Goal: Navigation & Orientation: Find specific page/section

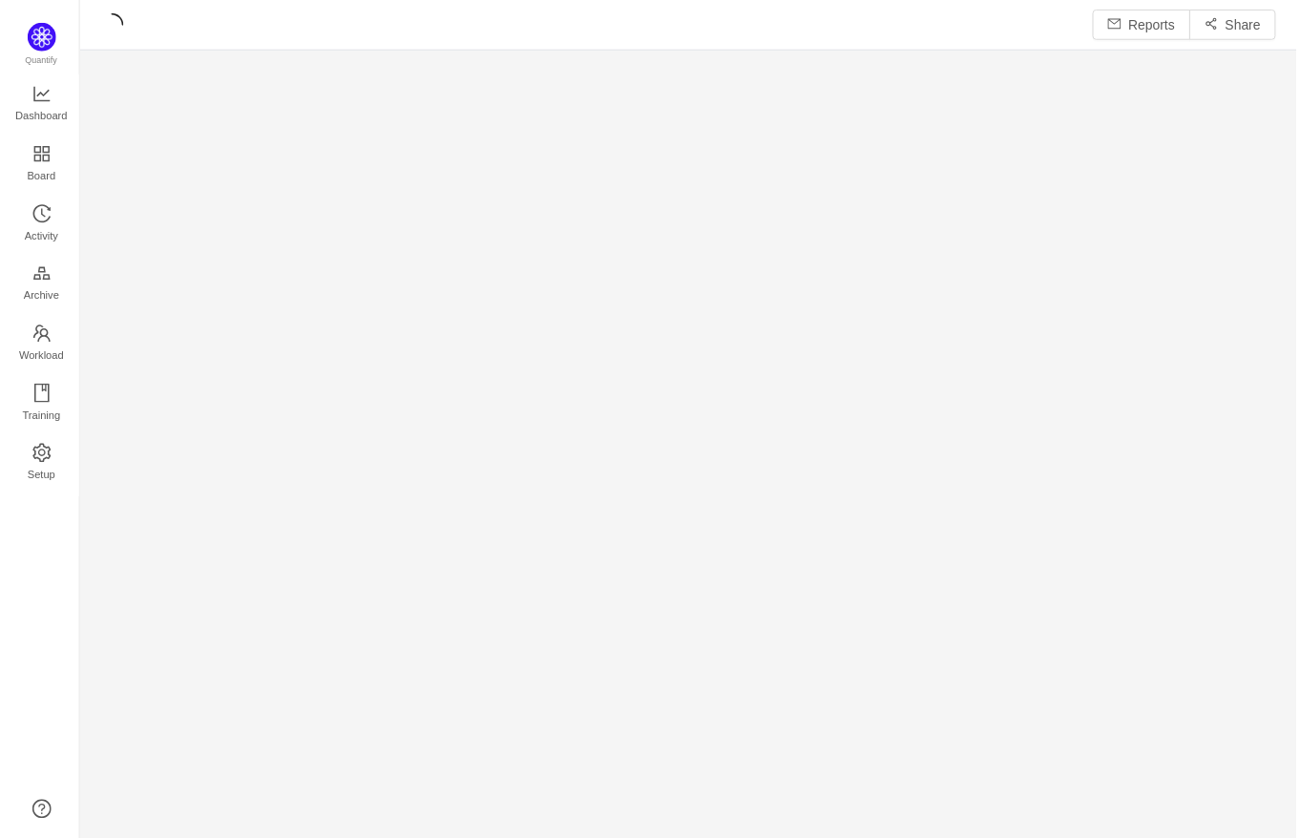
scroll to position [843, 1223]
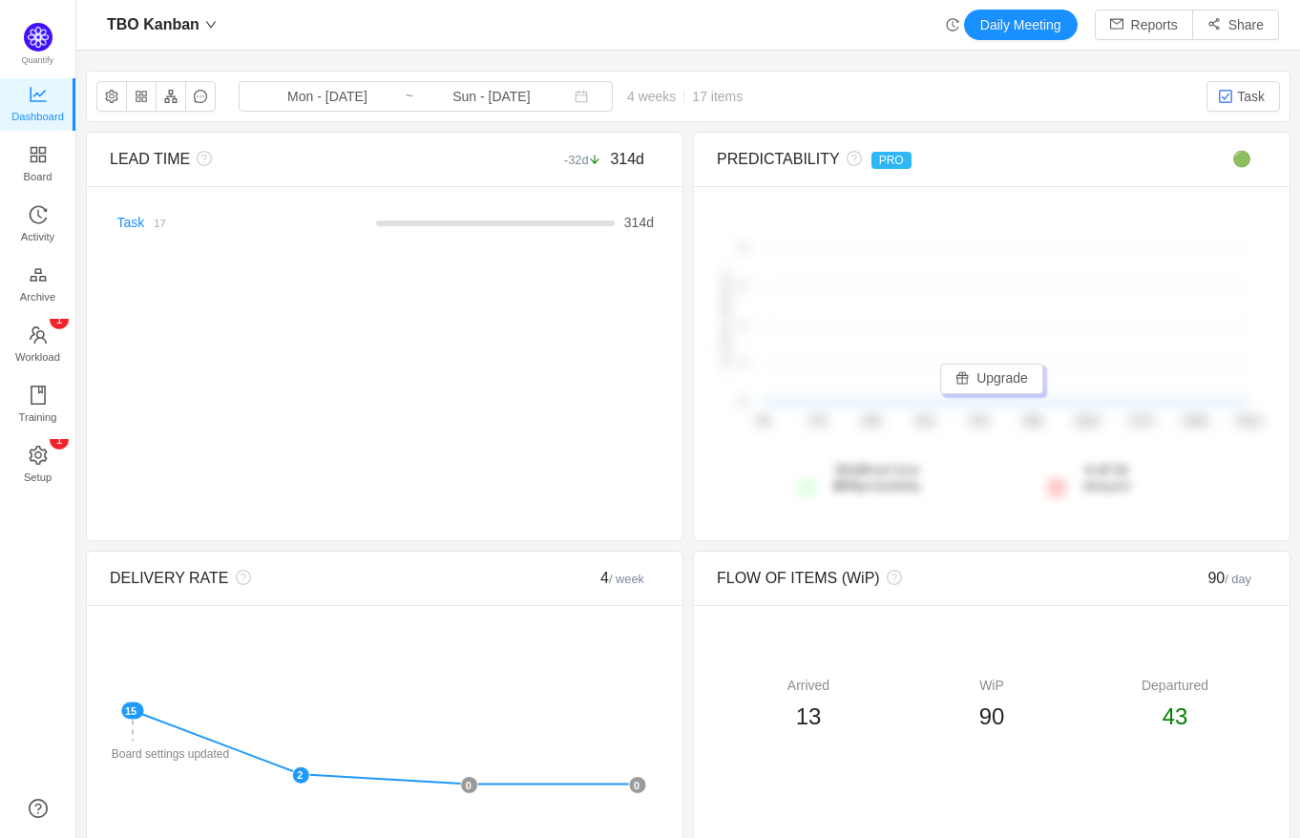
scroll to position [9, 9]
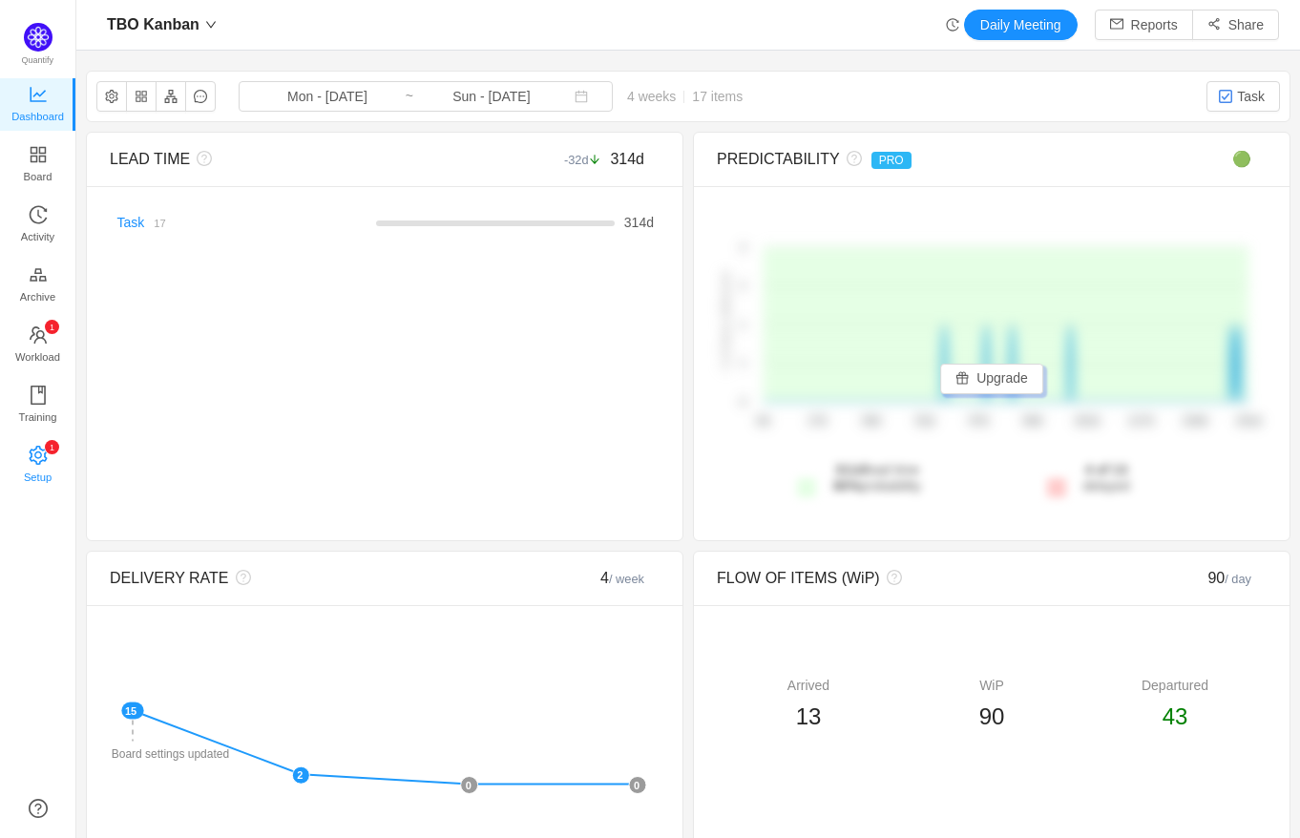
click at [33, 467] on span "Setup" at bounding box center [38, 477] width 28 height 38
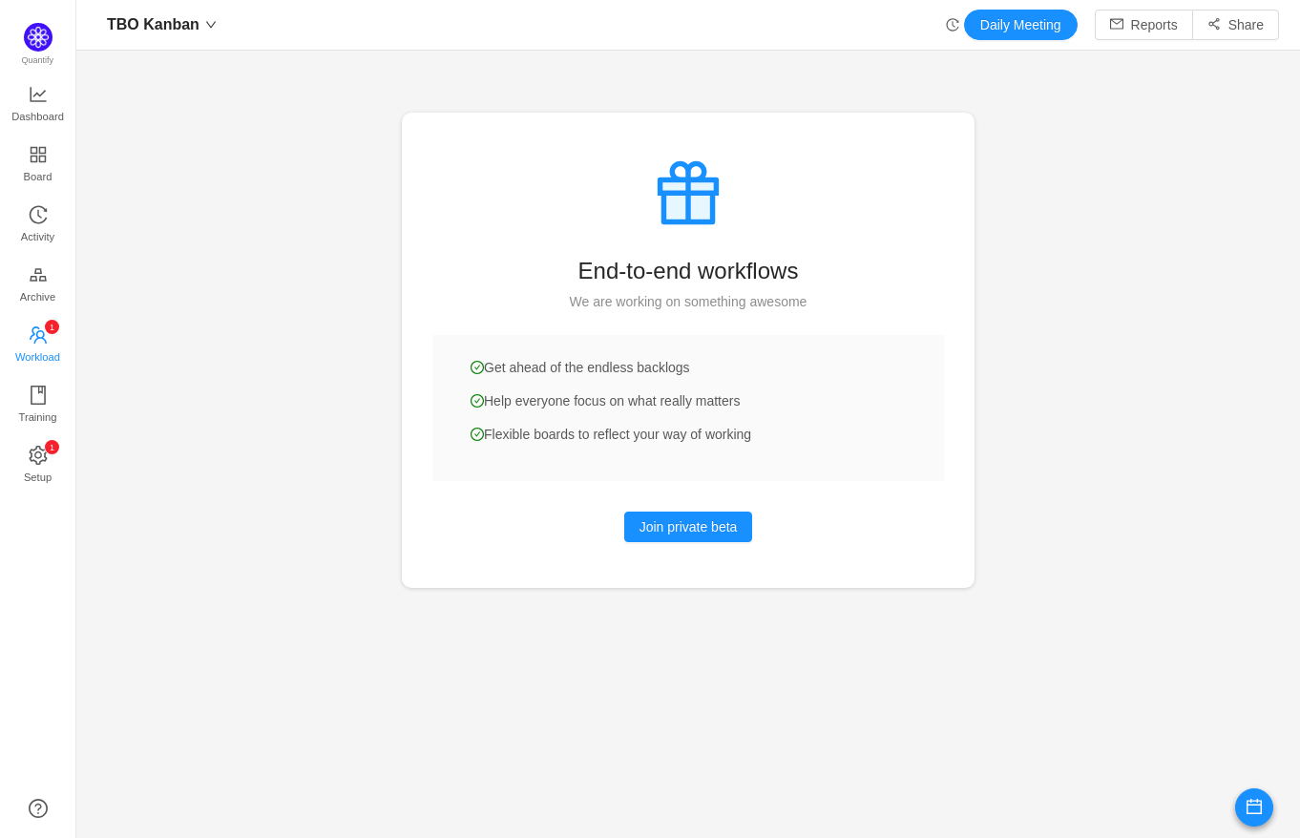
click at [42, 338] on span "Workload" at bounding box center [37, 357] width 45 height 38
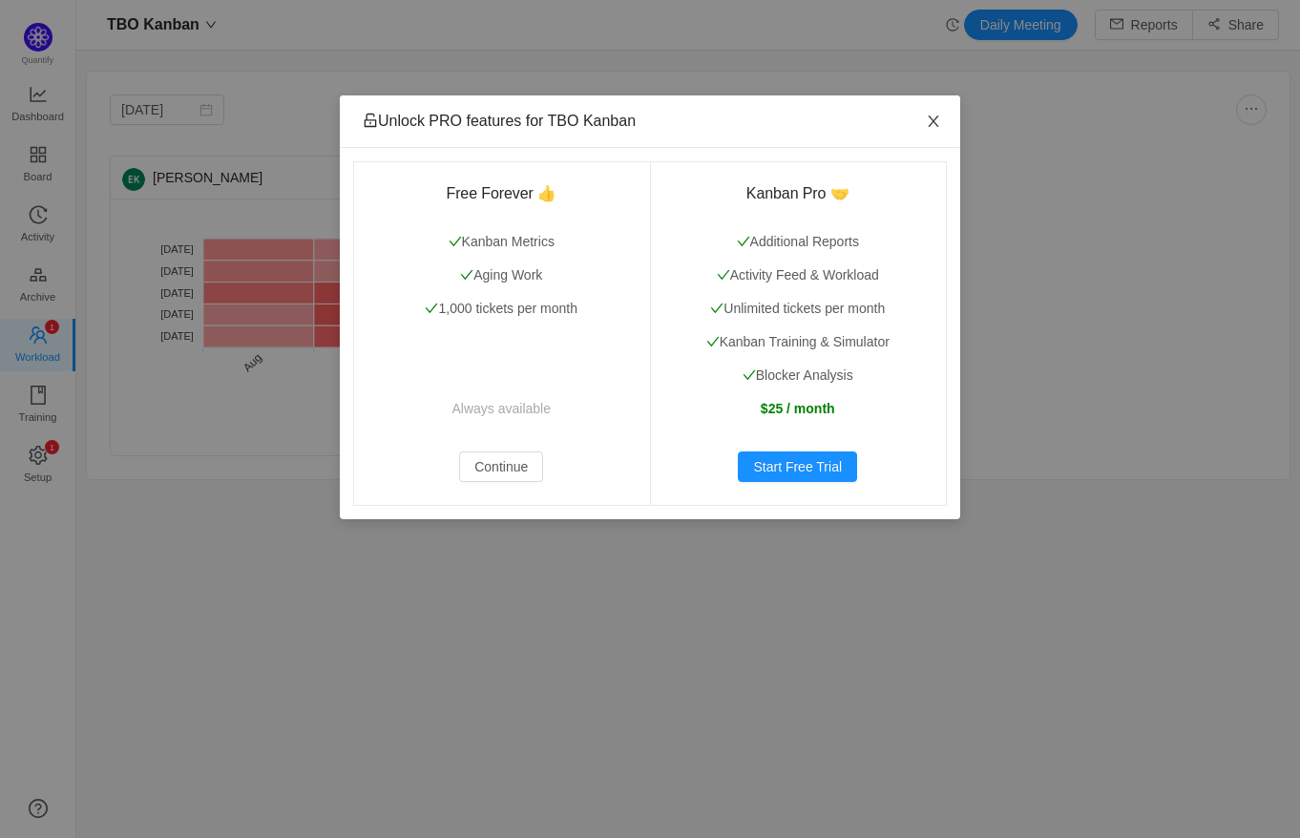
click at [934, 116] on icon "icon: close" at bounding box center [933, 121] width 15 height 15
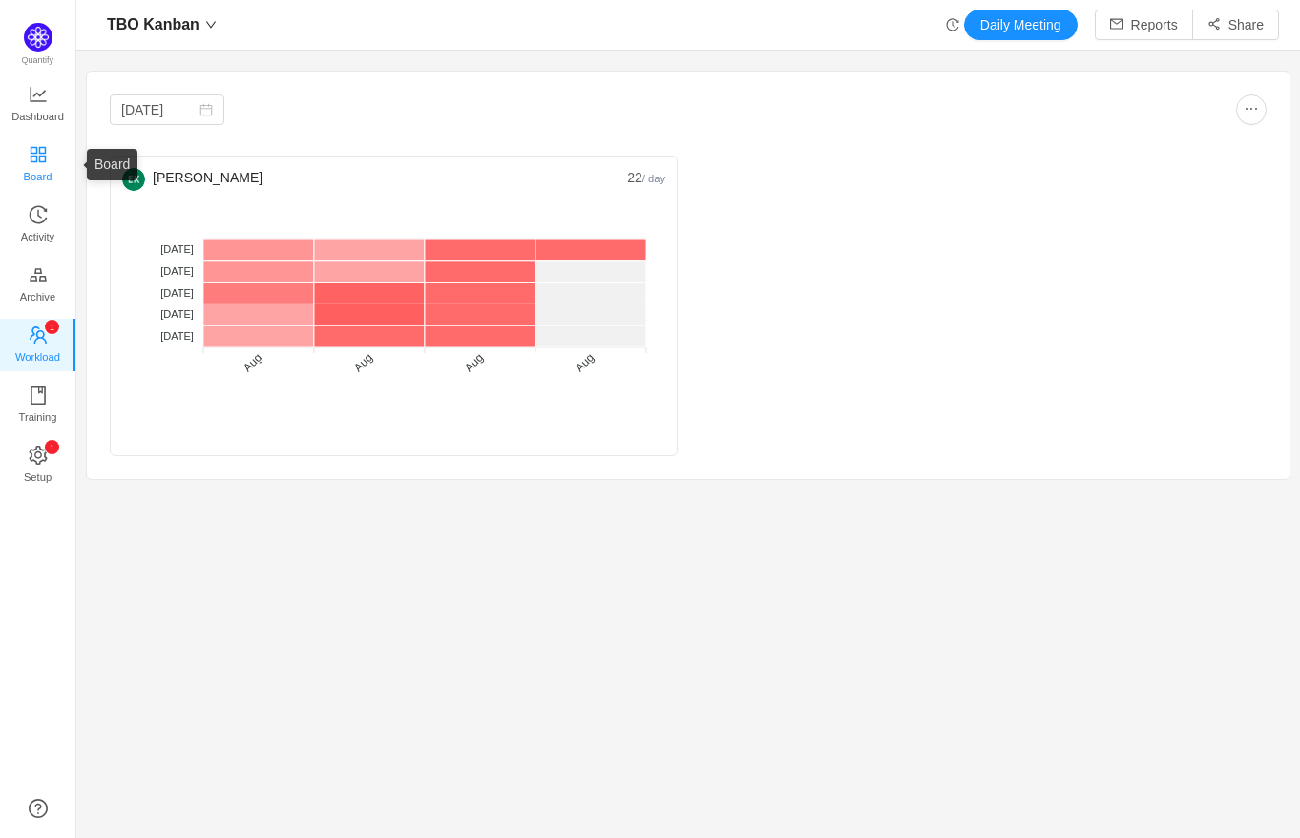
click at [35, 153] on icon "icon: appstore" at bounding box center [37, 153] width 15 height 15
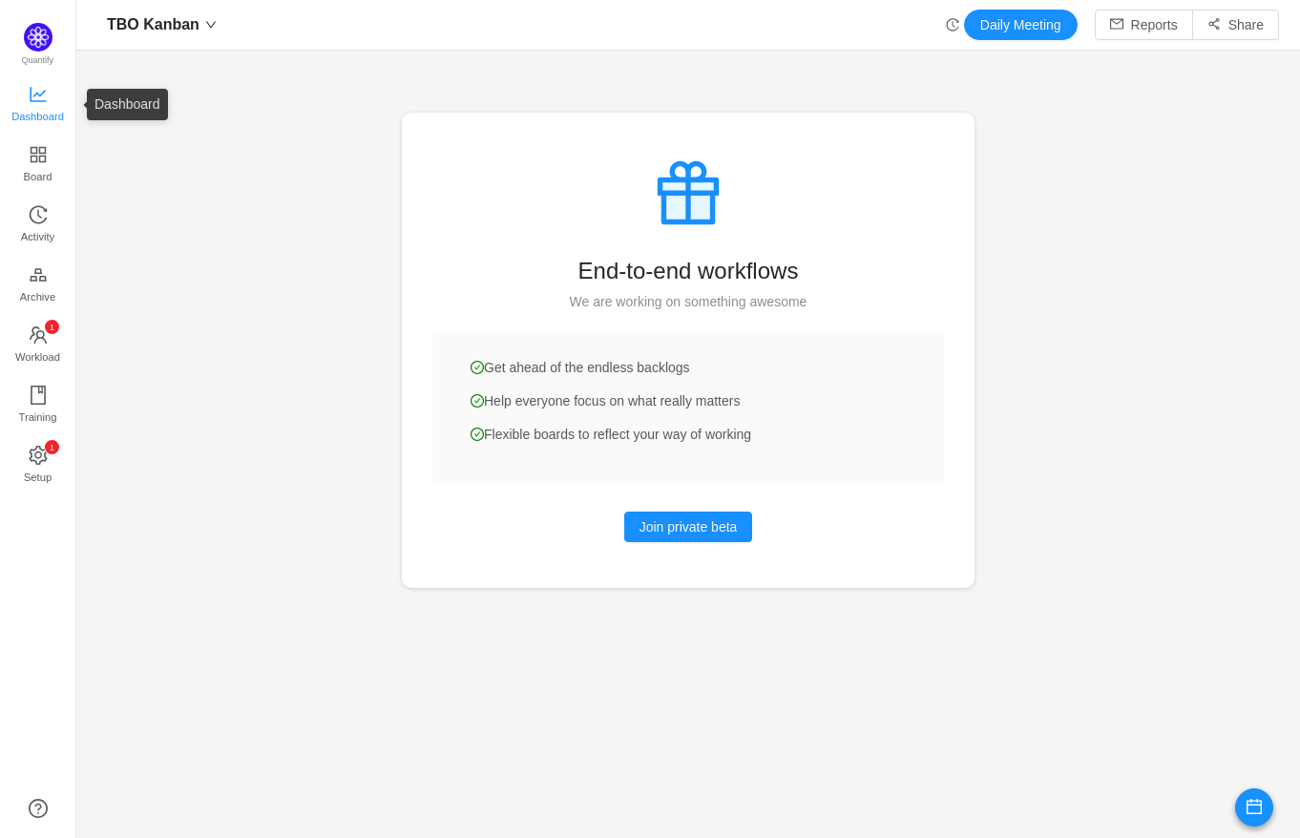
click at [52, 98] on span "Dashboard" at bounding box center [37, 116] width 52 height 38
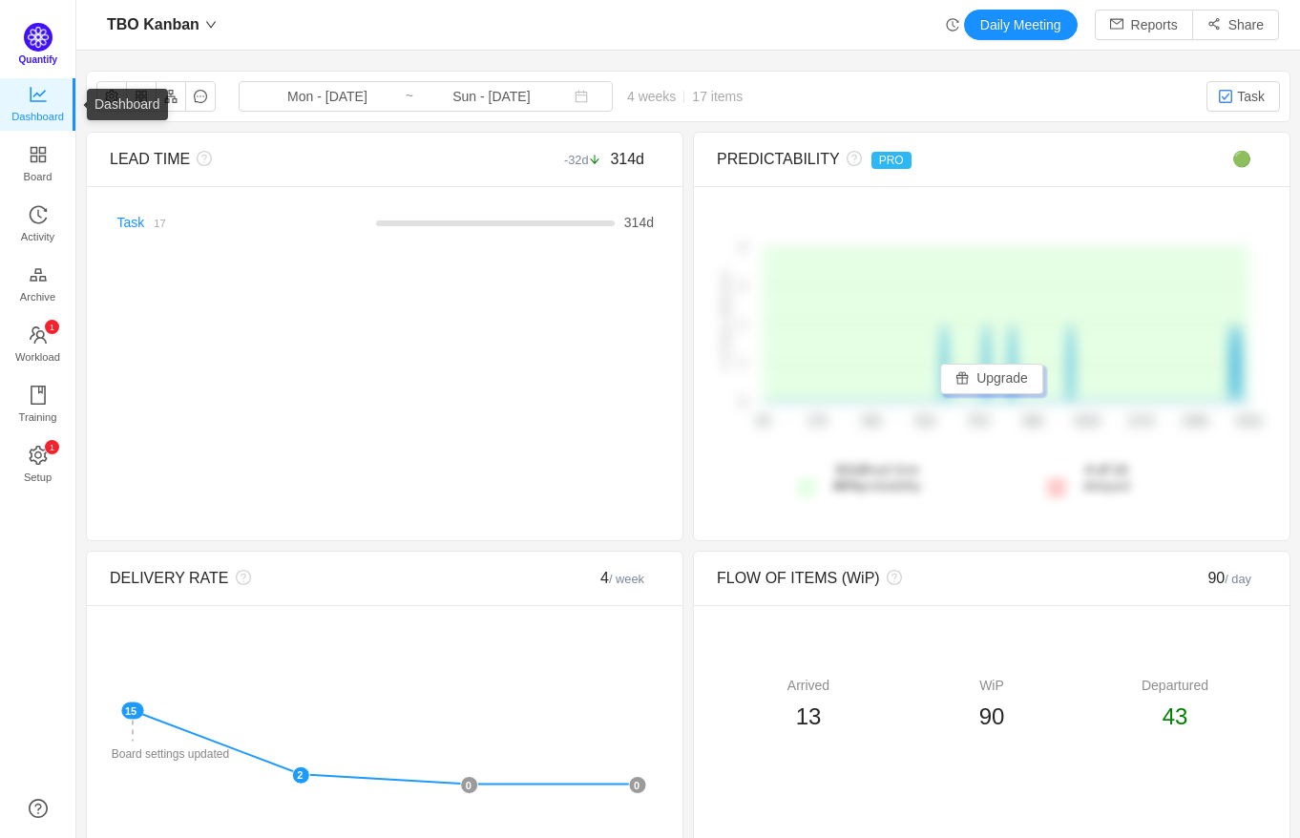
click at [54, 58] on span "Quantify" at bounding box center [38, 59] width 39 height 10
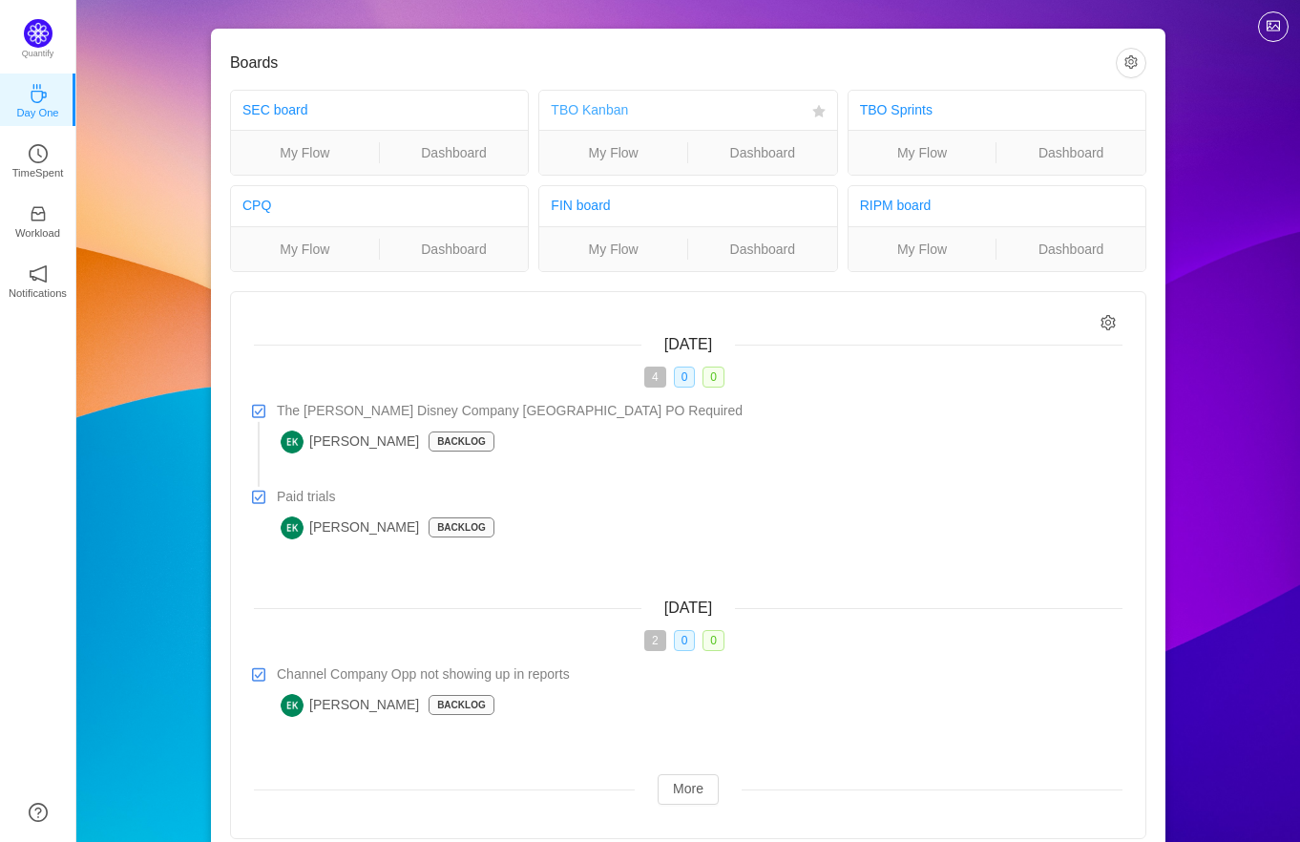
click at [613, 111] on link "TBO Kanban" at bounding box center [589, 109] width 77 height 15
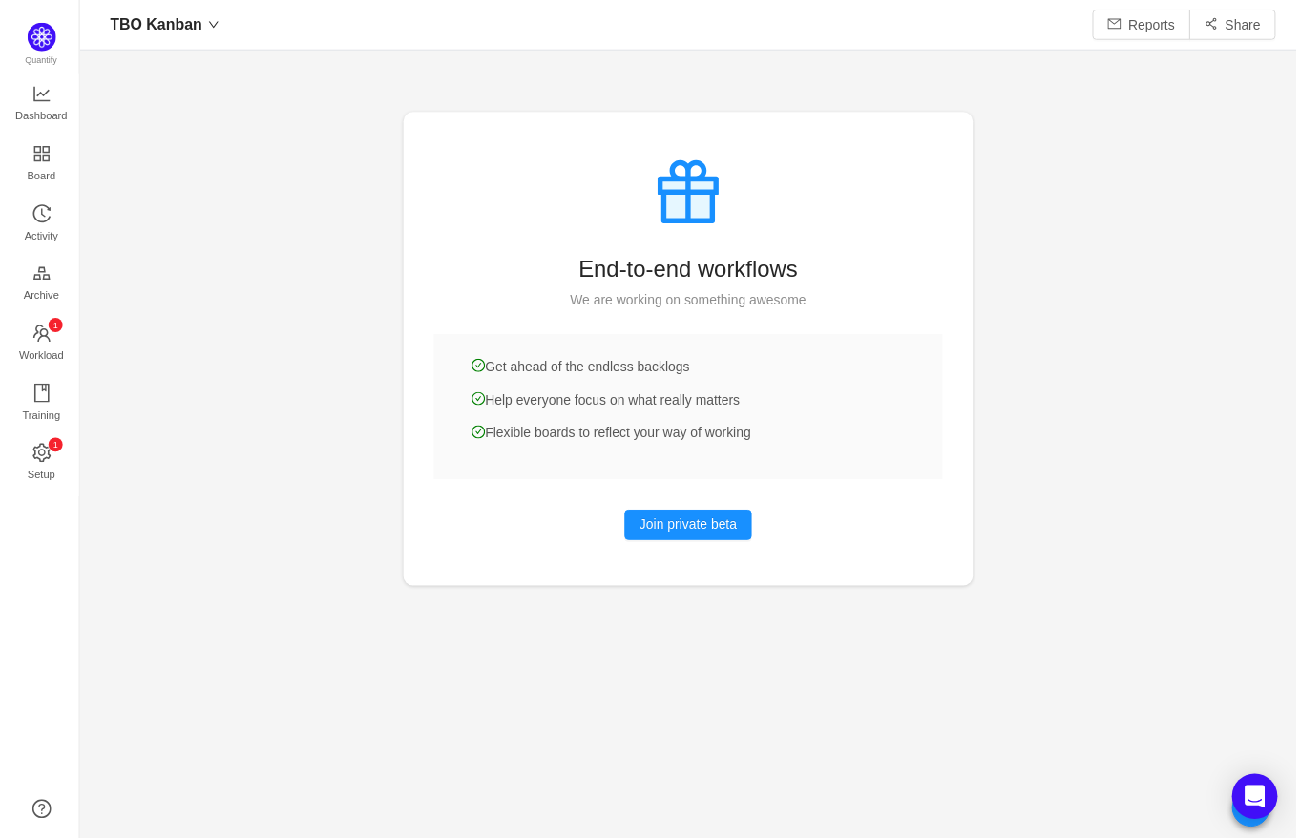
scroll to position [9, 9]
